Goal: Information Seeking & Learning: Learn about a topic

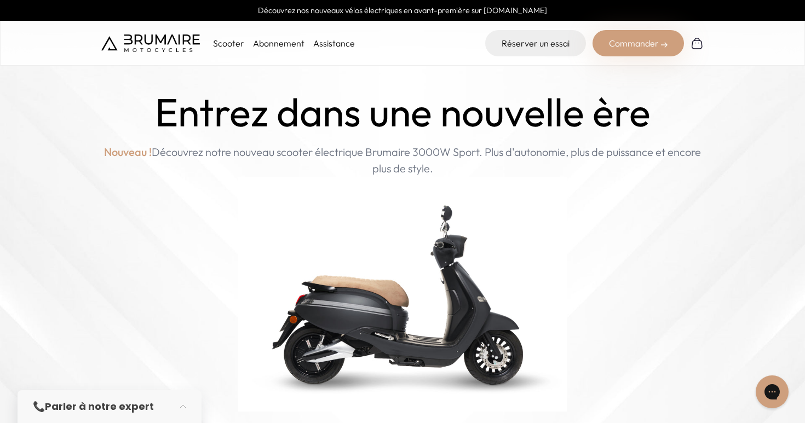
click at [226, 44] on p "Scooter" at bounding box center [228, 43] width 31 height 13
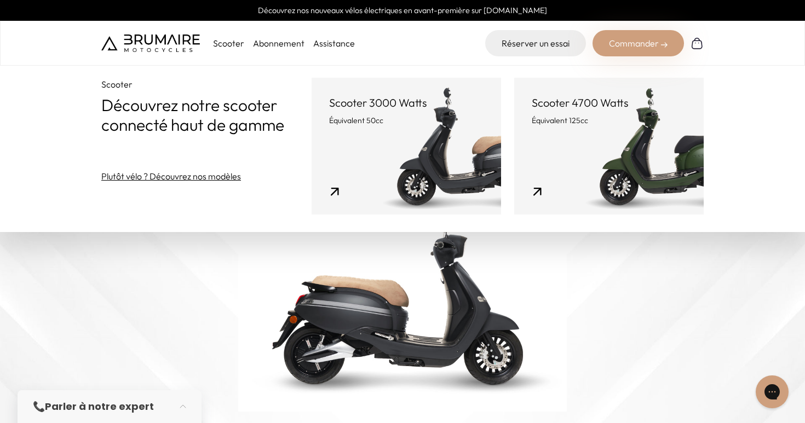
click at [385, 120] on p "Équivalent 50cc" at bounding box center [406, 120] width 154 height 11
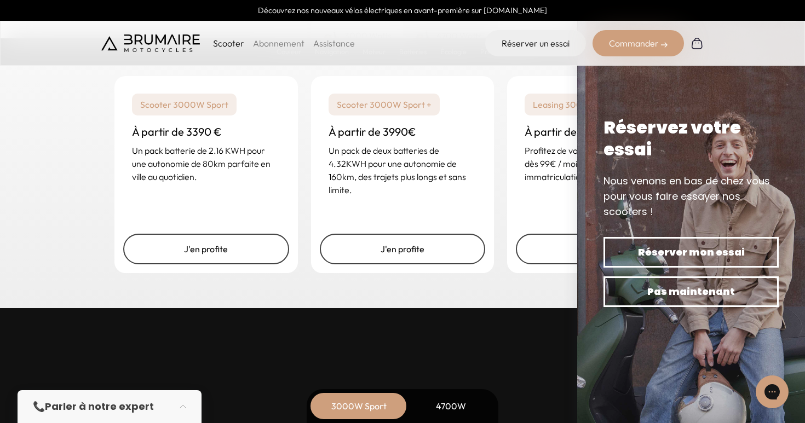
scroll to position [2853, 0]
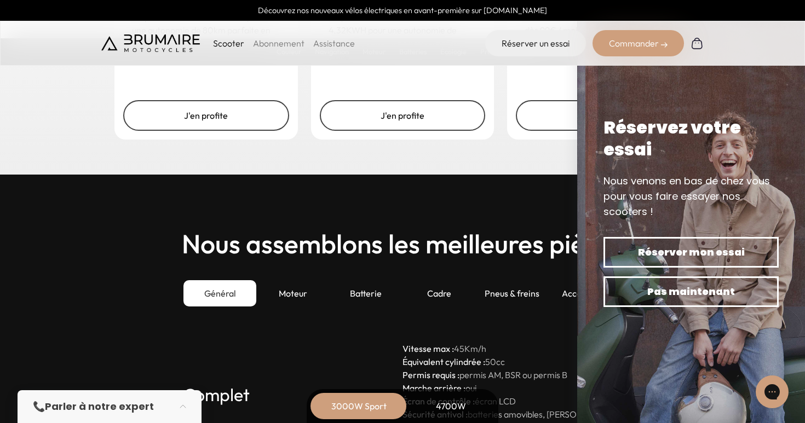
click at [501, 230] on h2 "Nous assemblons les meilleures pièces" at bounding box center [402, 243] width 441 height 29
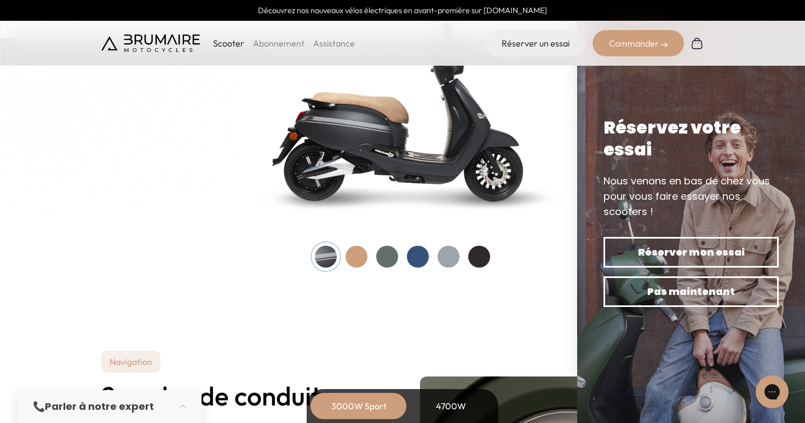
scroll to position [1166, 0]
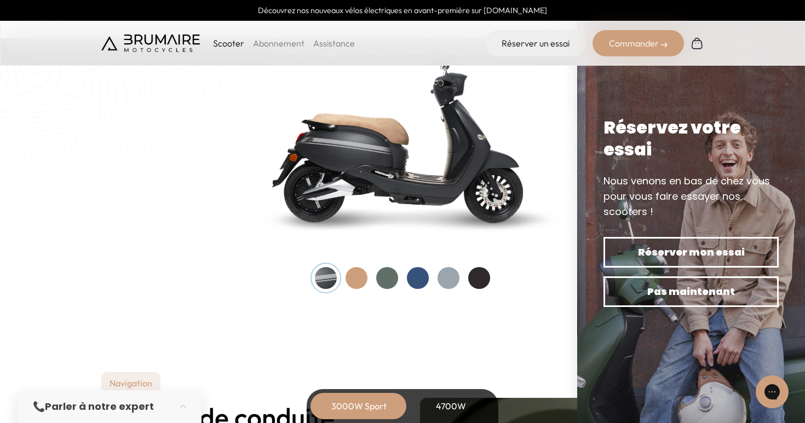
click at [732, 149] on div "Réservez votre essai" at bounding box center [690, 139] width 175 height 44
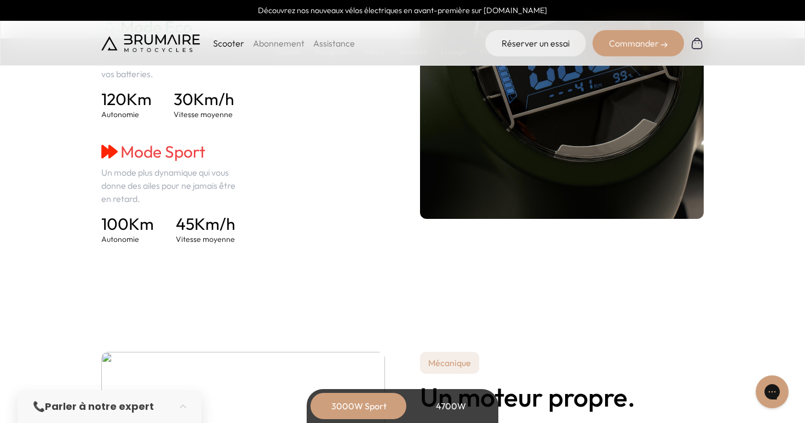
scroll to position [1651, 0]
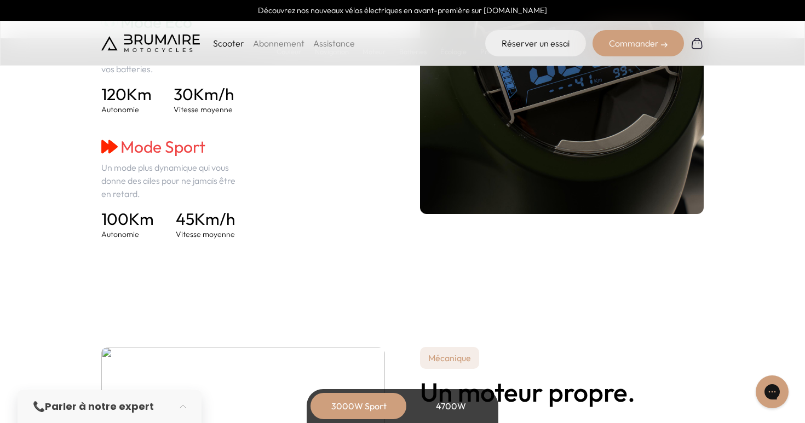
click at [327, 43] on link "Assistance" at bounding box center [334, 43] width 42 height 11
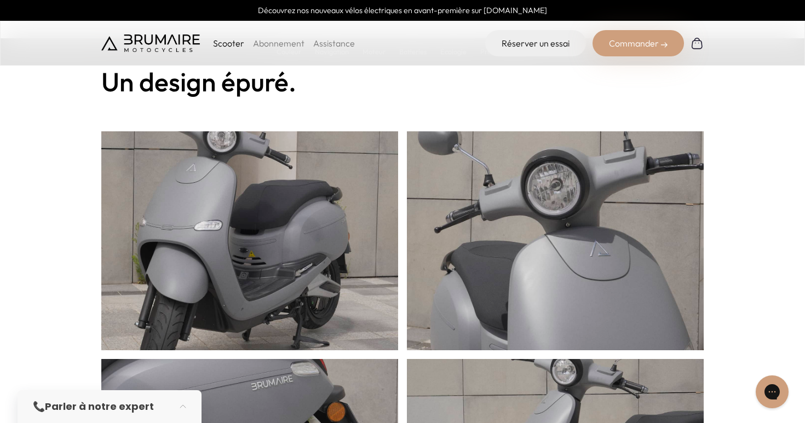
scroll to position [0, 0]
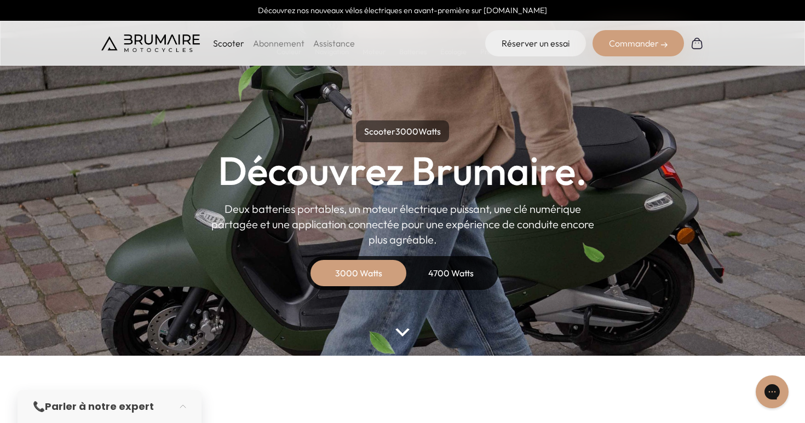
click at [330, 42] on link "Assistance" at bounding box center [334, 43] width 42 height 11
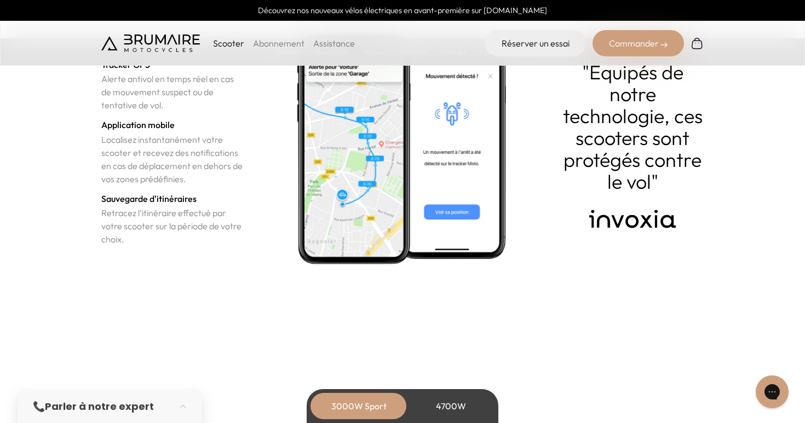
scroll to position [3747, 0]
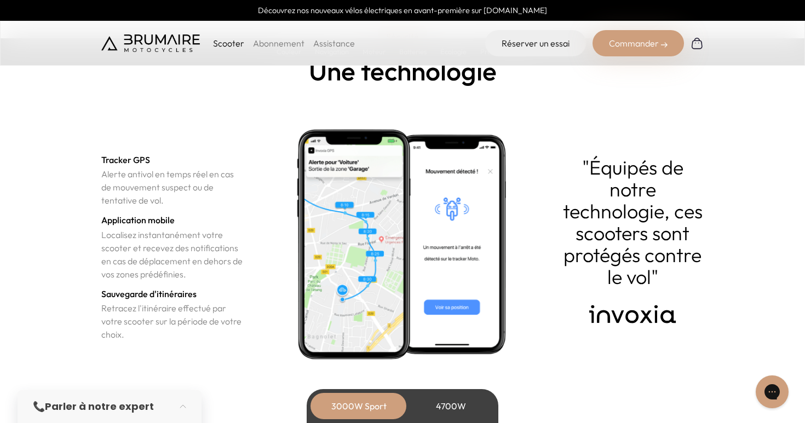
click at [117, 157] on h3 "Tracker GPS" at bounding box center [125, 159] width 49 height 13
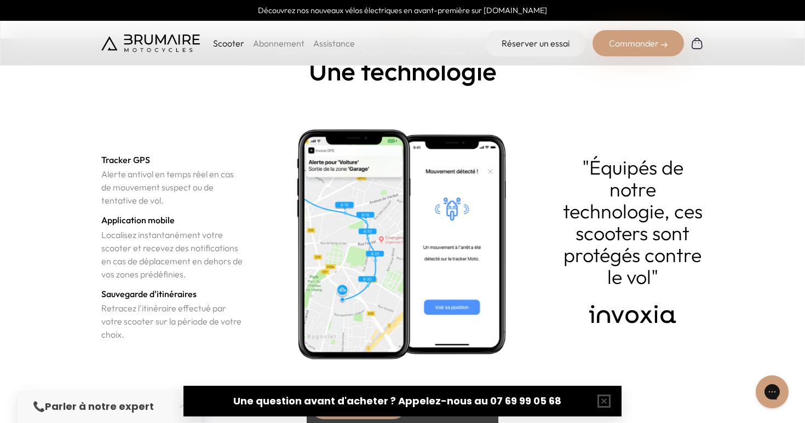
click at [122, 166] on h3 "Tracker GPS" at bounding box center [125, 159] width 49 height 13
